Goal: Transaction & Acquisition: Purchase product/service

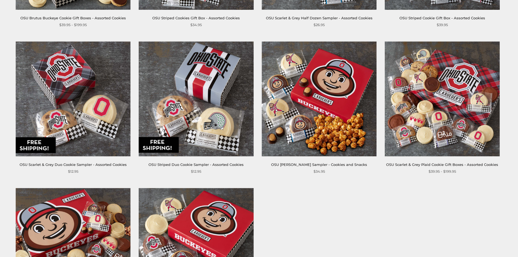
scroll to position [449, 0]
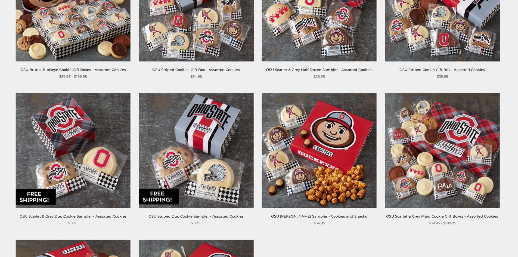
scroll to position [132, 0]
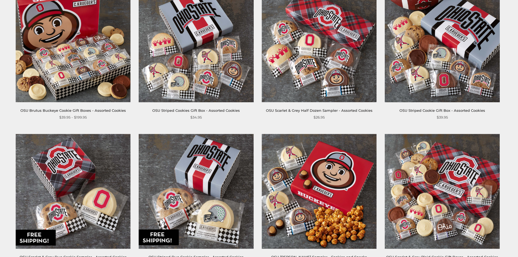
click at [453, 110] on link "OSU Striped Cookie Gift Box - Assorted Cookies" at bounding box center [443, 110] width 86 height 4
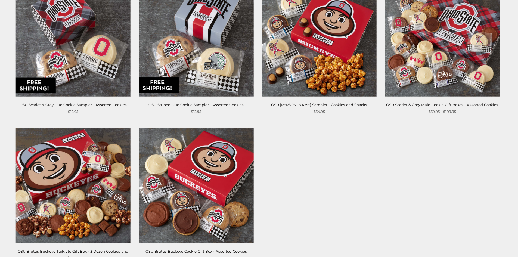
scroll to position [299, 0]
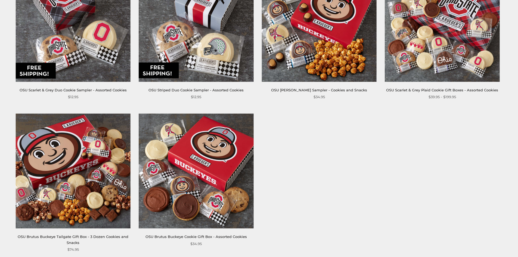
click at [206, 236] on link "OSU Brutus Buckeye Cookie Gift Box - Assorted Cookies" at bounding box center [196, 236] width 101 height 4
click at [456, 61] on img at bounding box center [442, 24] width 115 height 115
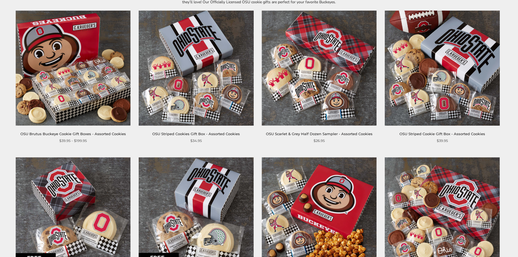
scroll to position [134, 0]
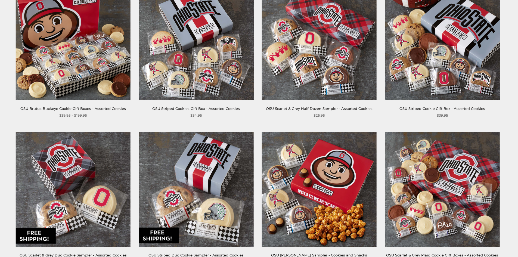
click at [73, 108] on link "OSU Brutus Buckeye Cookie Gift Boxes - Assorted Cookies" at bounding box center [73, 108] width 106 height 4
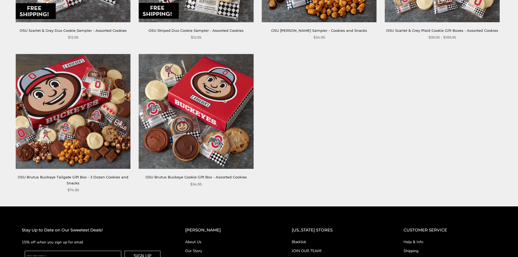
click at [422, 30] on link "OSU Scarlet & Grey Plaid Cookie Gift Boxes - Assorted Cookies" at bounding box center [442, 30] width 112 height 4
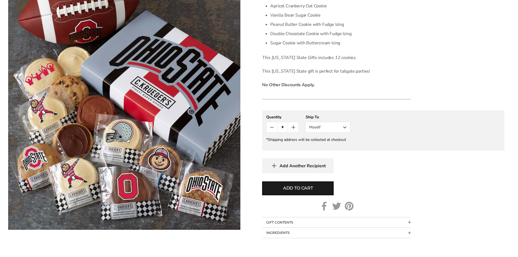
scroll to position [145, 0]
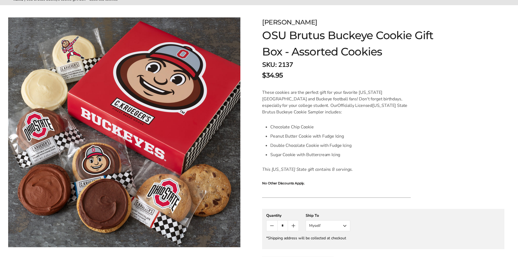
scroll to position [34, 0]
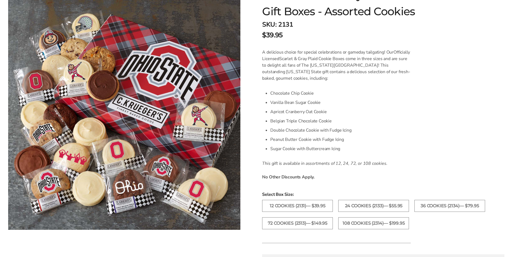
scroll to position [127, 0]
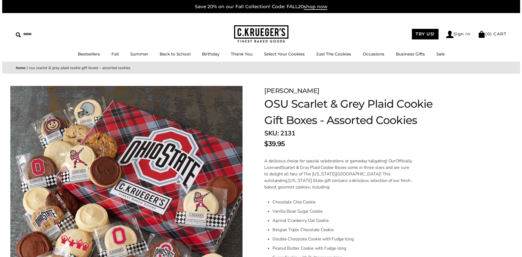
scroll to position [225, 0]
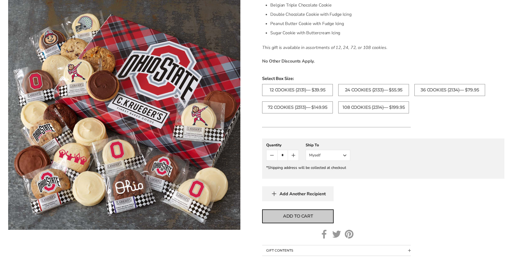
click at [305, 218] on span "Add to cart" at bounding box center [298, 216] width 30 height 7
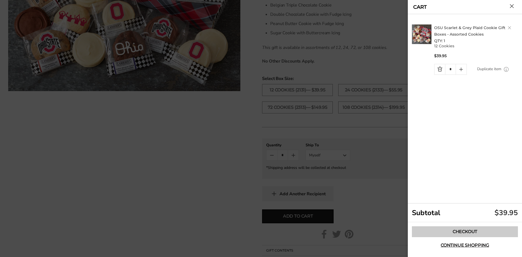
click at [498, 229] on link "Checkout" at bounding box center [465, 231] width 106 height 11
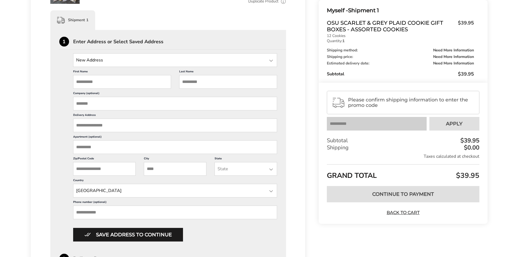
scroll to position [138, 0]
